Goal: Transaction & Acquisition: Purchase product/service

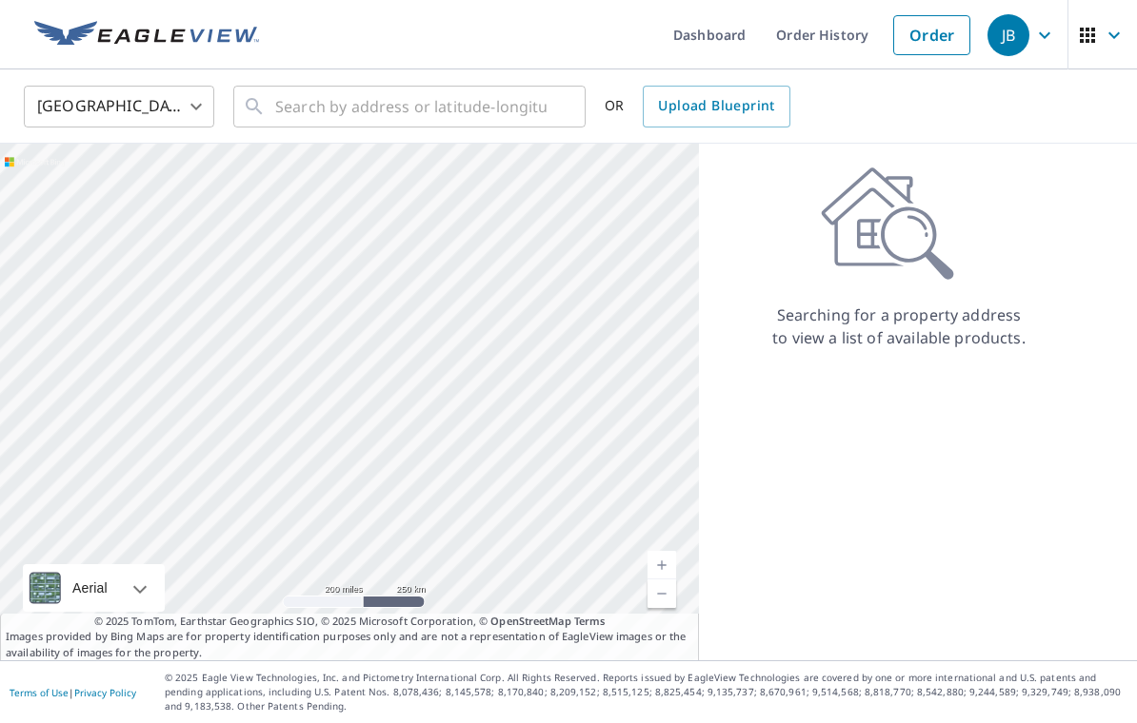
click at [834, 36] on link "Order History" at bounding box center [822, 34] width 123 height 69
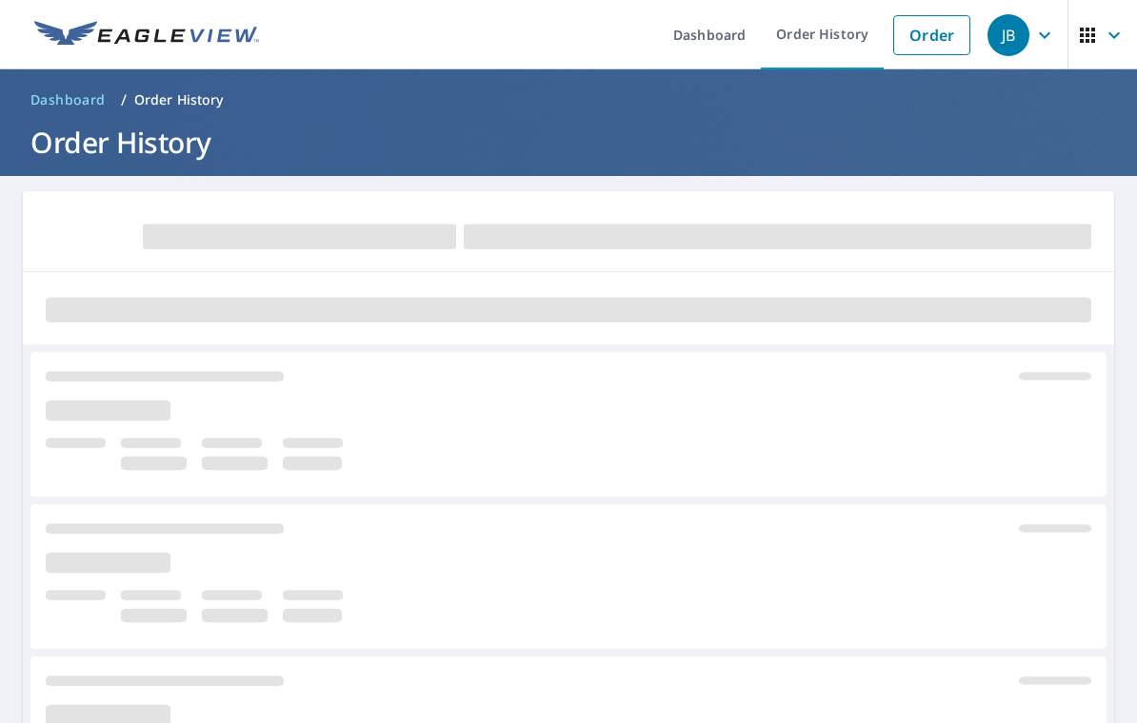
click at [933, 32] on link "Order" at bounding box center [931, 35] width 77 height 40
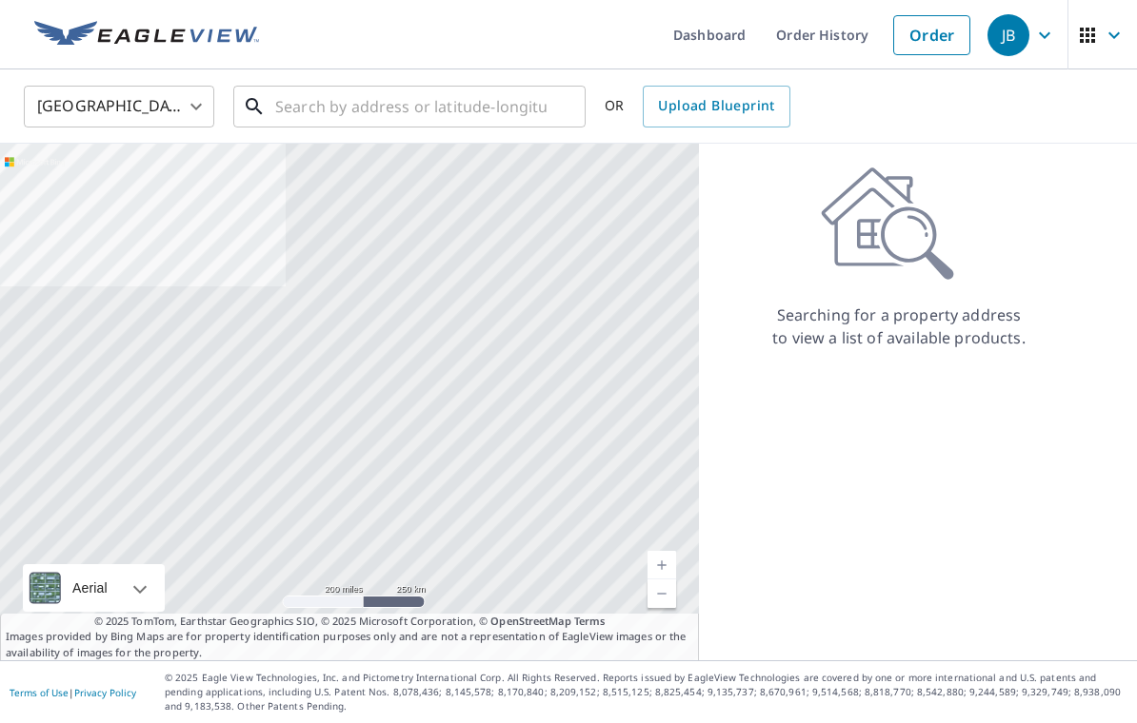
click at [426, 107] on input "text" at bounding box center [410, 106] width 271 height 53
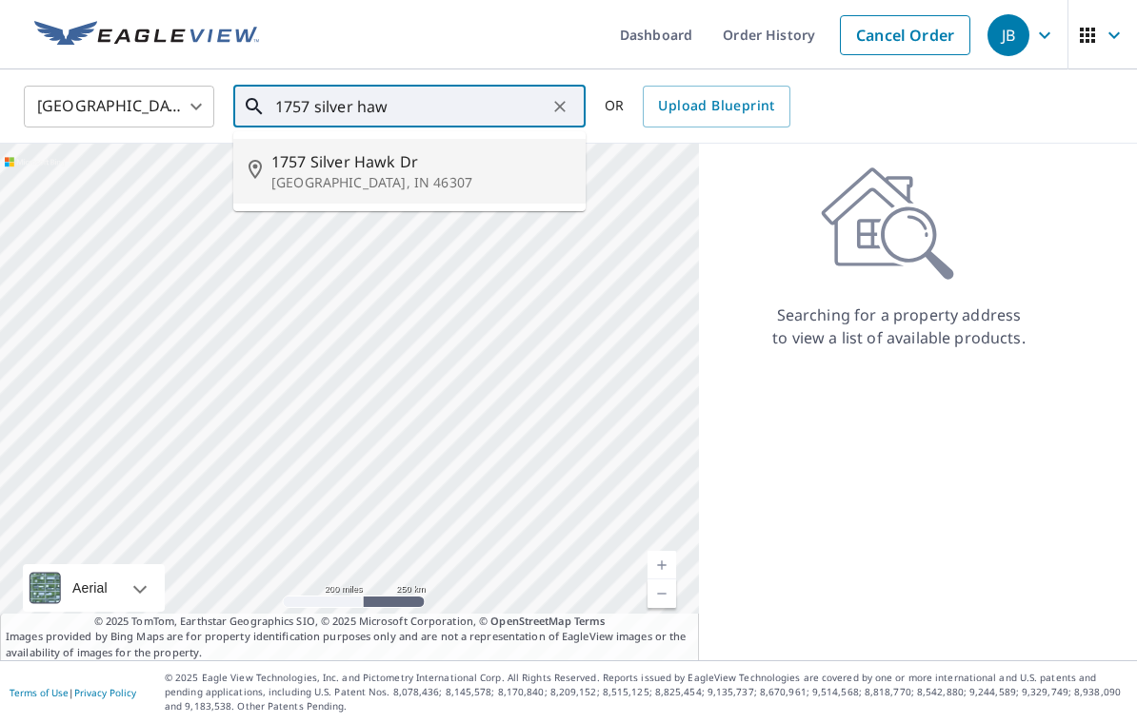
click at [330, 175] on p "[GEOGRAPHIC_DATA], IN 46307" at bounding box center [420, 182] width 299 height 19
type input "[STREET_ADDRESS]"
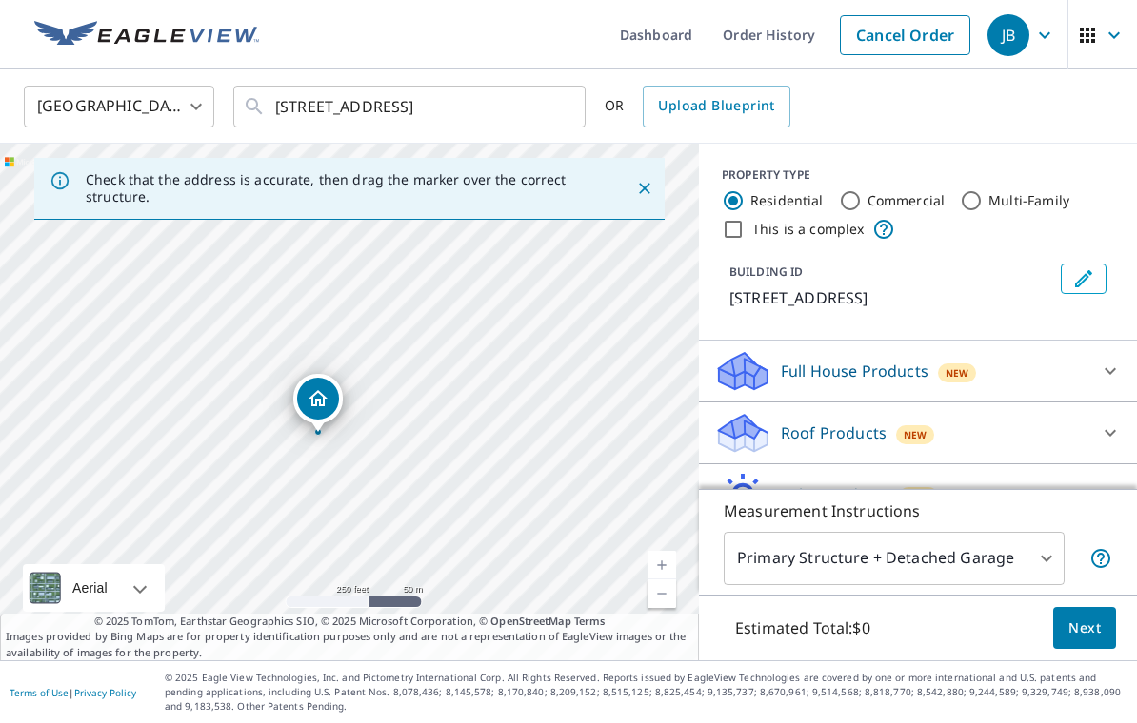
click at [656, 580] on link "Current Level 17, Zoom In" at bounding box center [661, 565] width 29 height 29
click at [663, 580] on link "Current Level 18, Zoom In" at bounding box center [661, 565] width 29 height 29
click at [1040, 552] on body "JB JB Dashboard Order History Cancel Order JB [GEOGRAPHIC_DATA] [GEOGRAPHIC_DAT…" at bounding box center [568, 361] width 1137 height 723
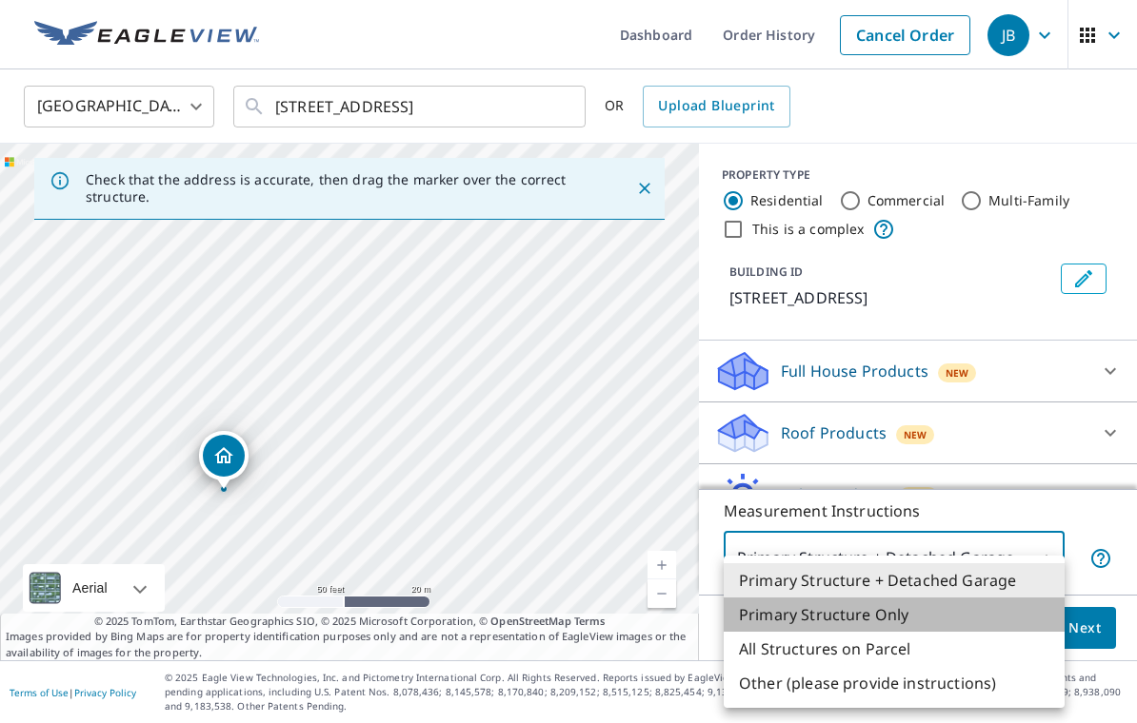
click at [907, 614] on li "Primary Structure Only" at bounding box center [893, 615] width 341 height 34
type input "2"
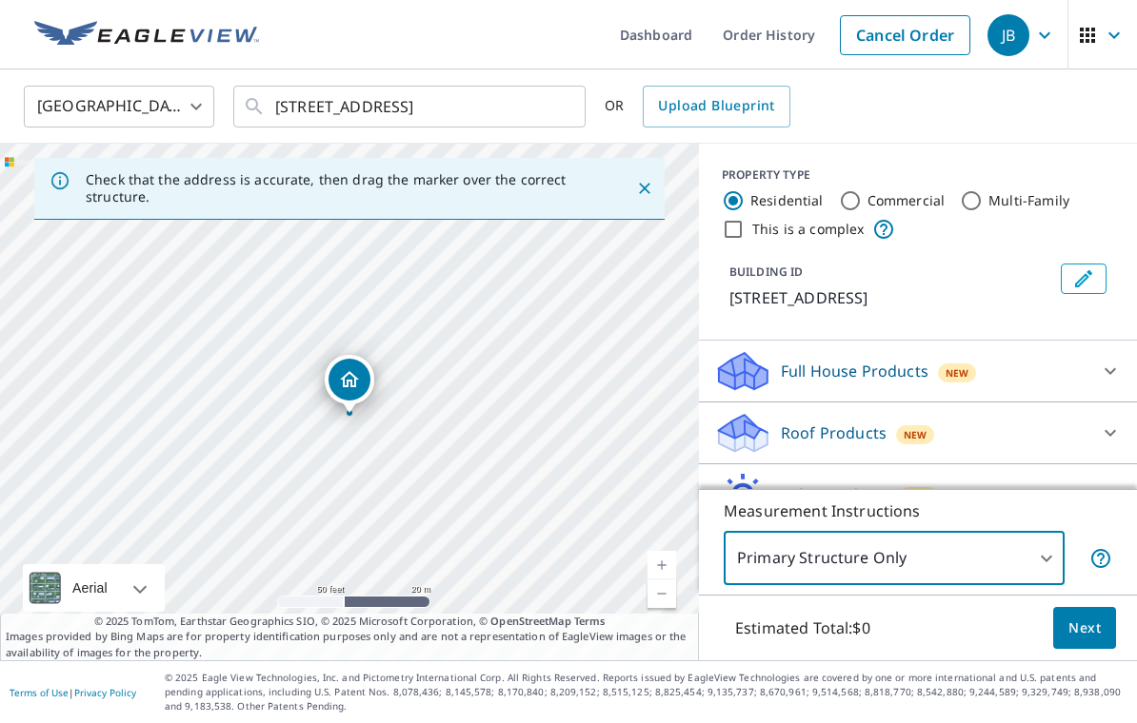
click at [1080, 627] on span "Next" at bounding box center [1084, 629] width 32 height 24
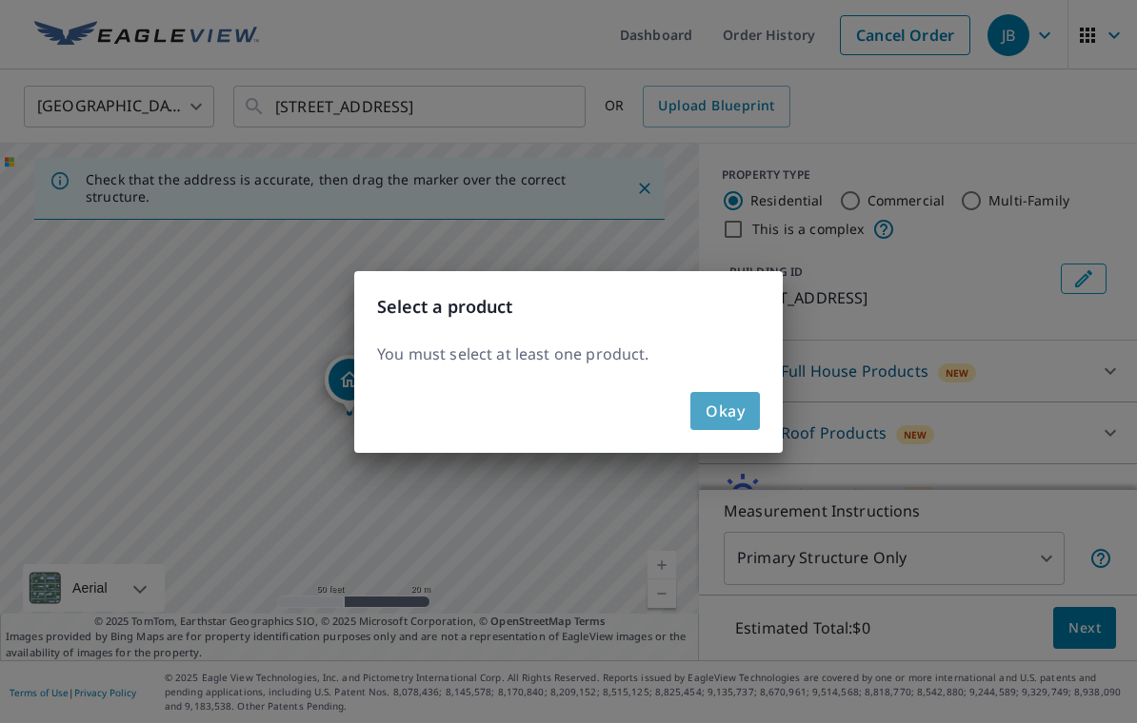
click at [726, 398] on span "Okay" at bounding box center [724, 411] width 39 height 27
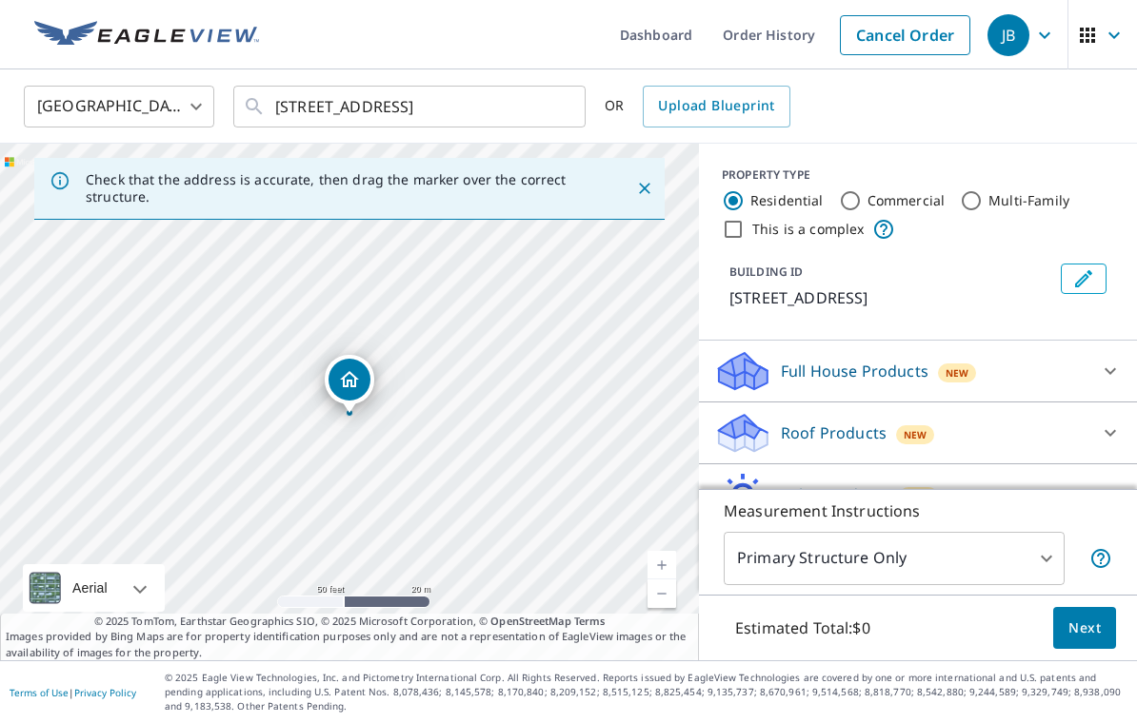
click at [1106, 422] on icon at bounding box center [1110, 433] width 23 height 23
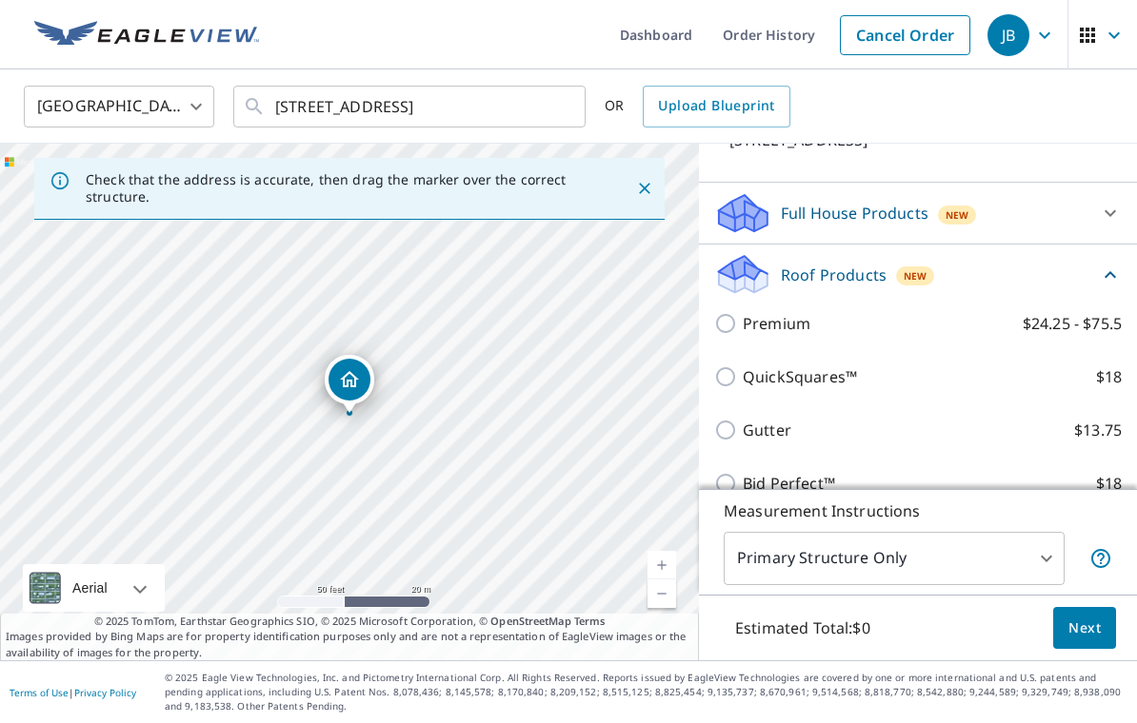
scroll to position [148, 0]
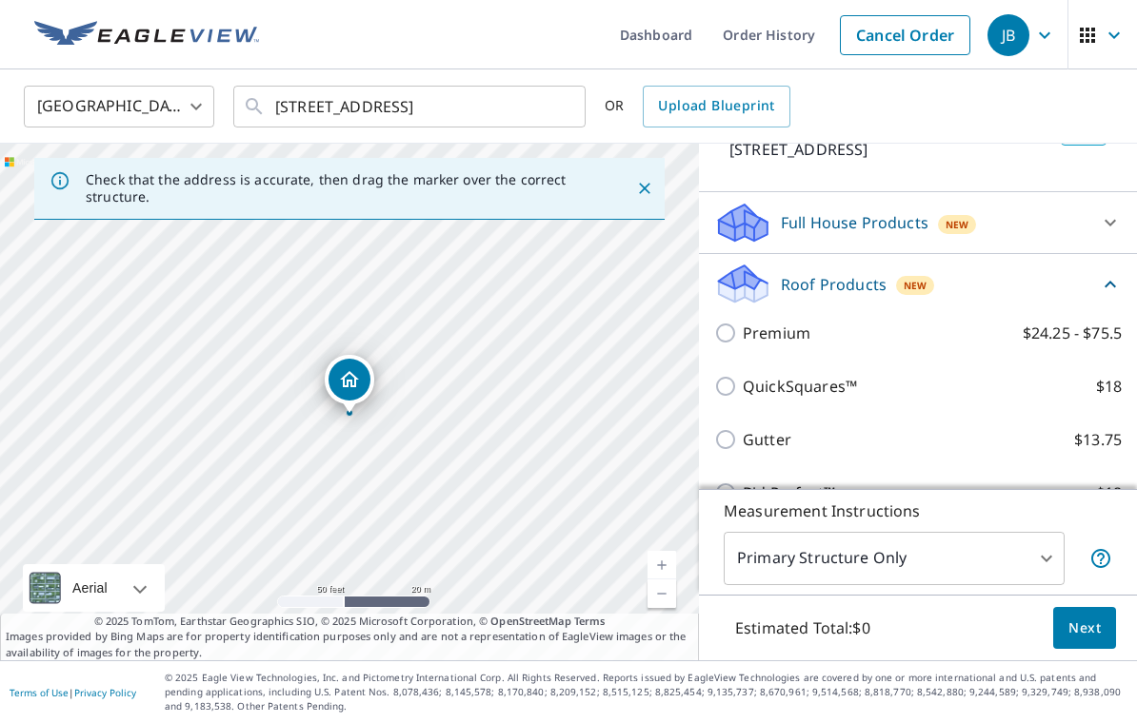
click at [1101, 211] on icon at bounding box center [1110, 222] width 23 height 23
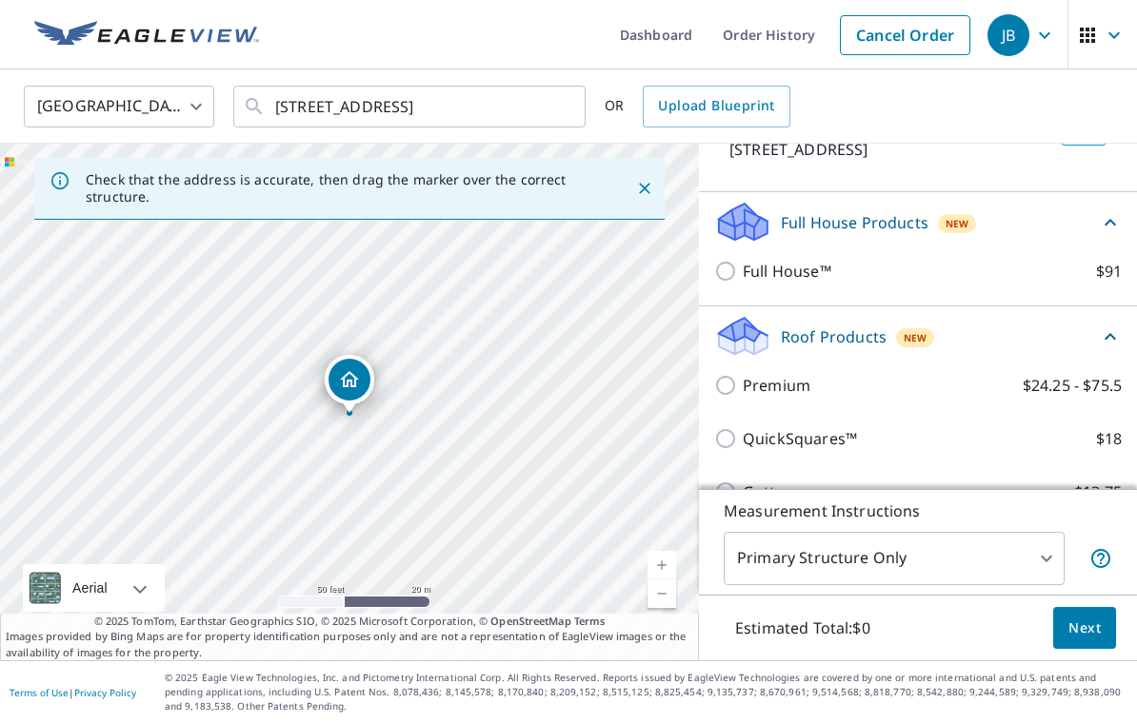
click at [1108, 211] on icon at bounding box center [1110, 222] width 23 height 23
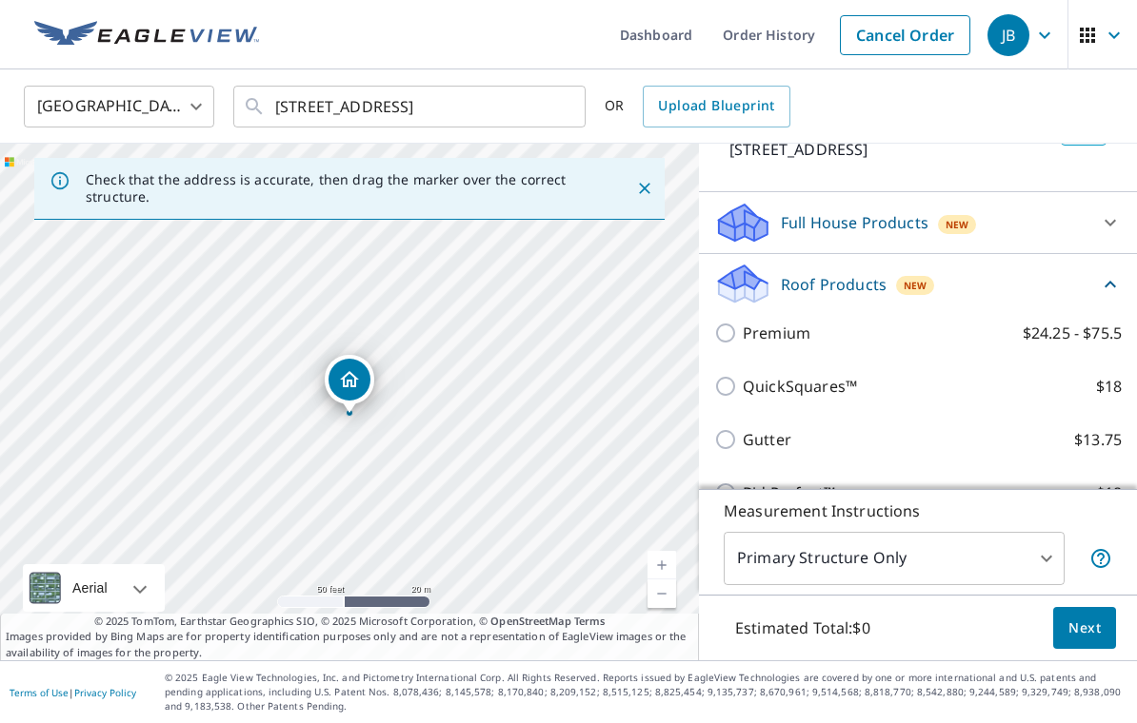
click at [729, 322] on input "Premium $24.25 - $75.5" at bounding box center [728, 333] width 29 height 23
checkbox input "true"
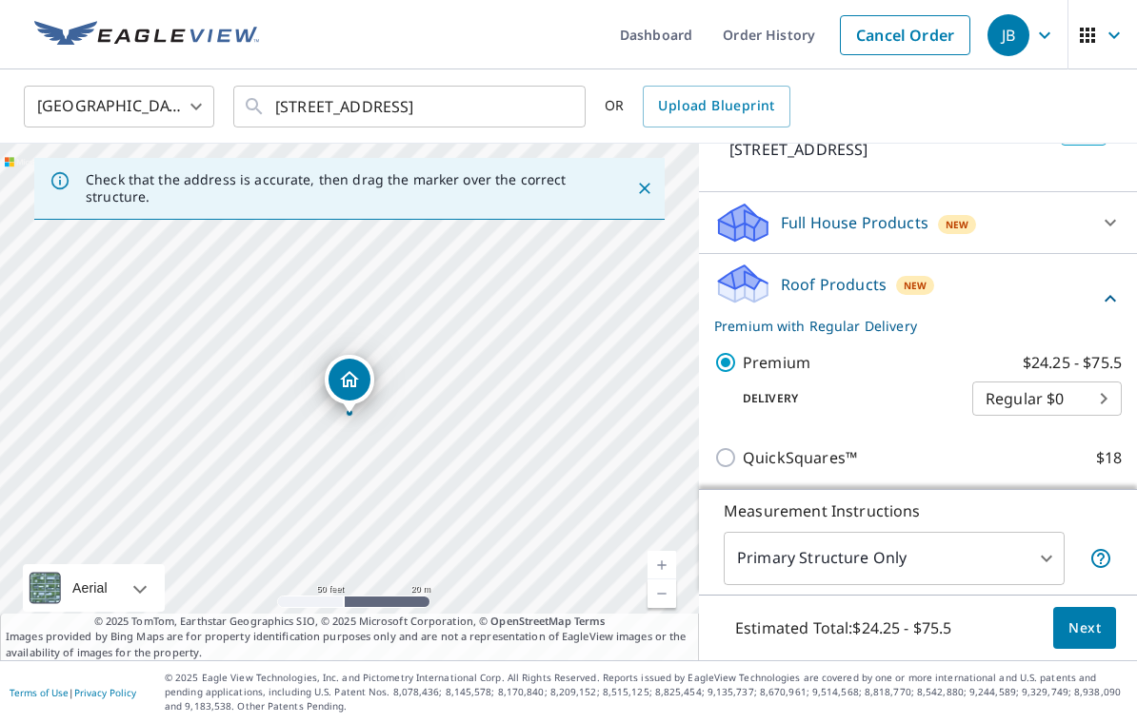
click at [1076, 641] on button "Next" at bounding box center [1084, 628] width 63 height 43
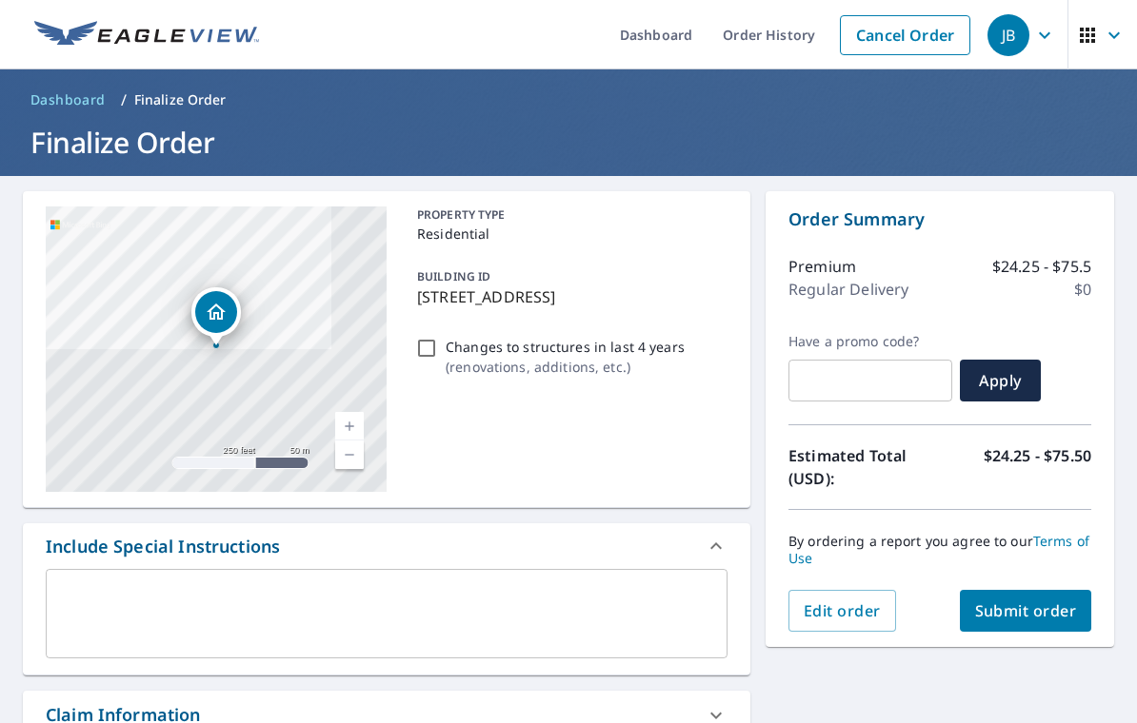
click at [1045, 601] on span "Submit order" at bounding box center [1026, 611] width 102 height 21
